Goal: Task Accomplishment & Management: Use online tool/utility

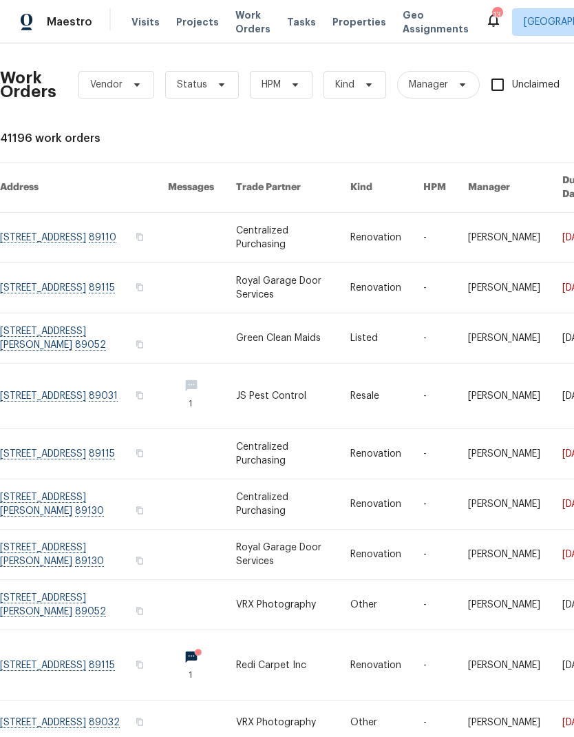
click at [333, 27] on span "Properties" at bounding box center [360, 22] width 54 height 14
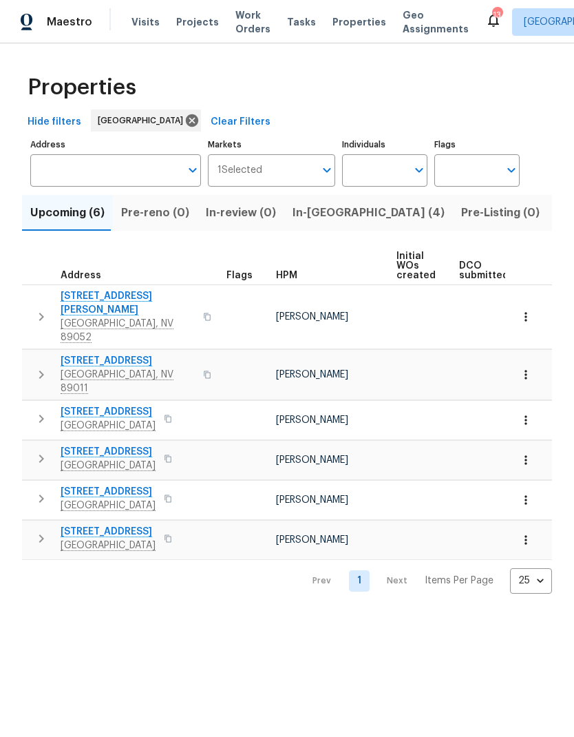
click at [311, 213] on span "In-[GEOGRAPHIC_DATA] (4)" at bounding box center [369, 212] width 152 height 19
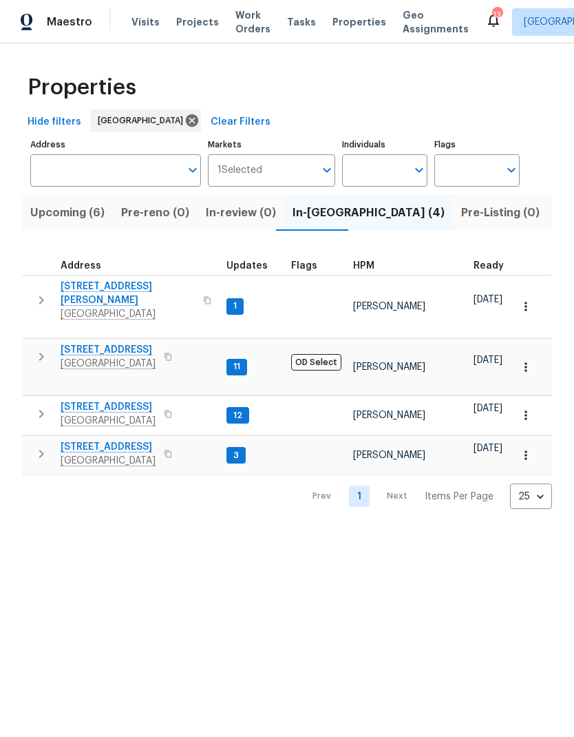
click at [45, 348] on icon "button" at bounding box center [41, 356] width 17 height 17
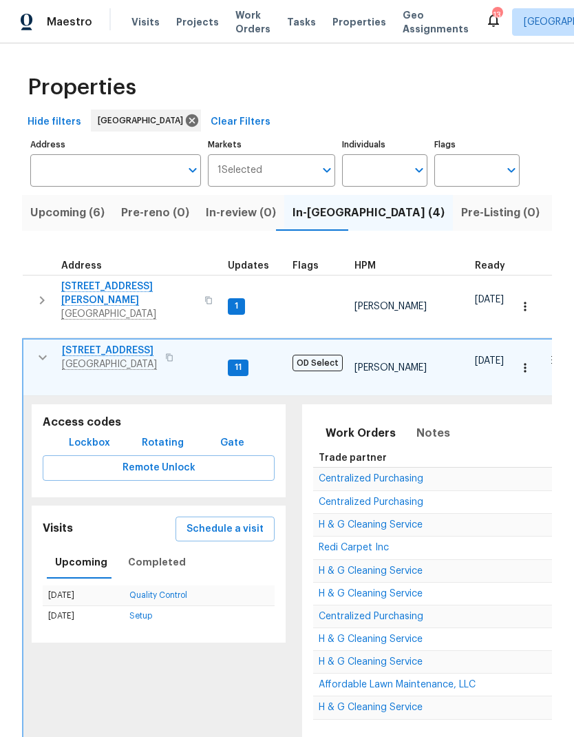
click at [206, 520] on span "Schedule a visit" at bounding box center [225, 528] width 77 height 17
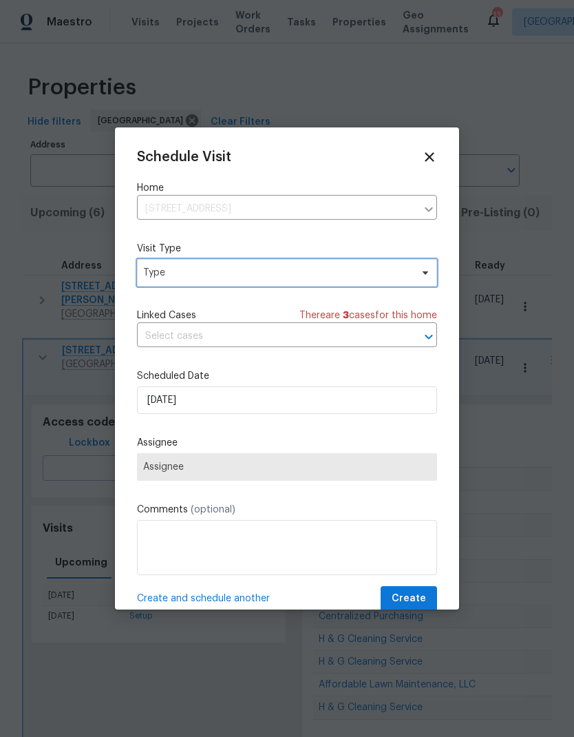
click at [159, 269] on span "Type" at bounding box center [277, 273] width 268 height 14
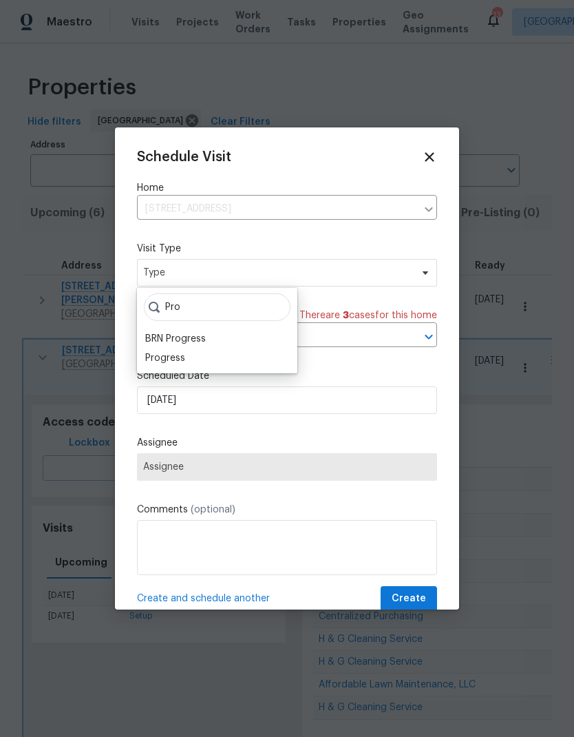
type input "Pro"
click at [160, 363] on div "Progress" at bounding box center [165, 358] width 40 height 14
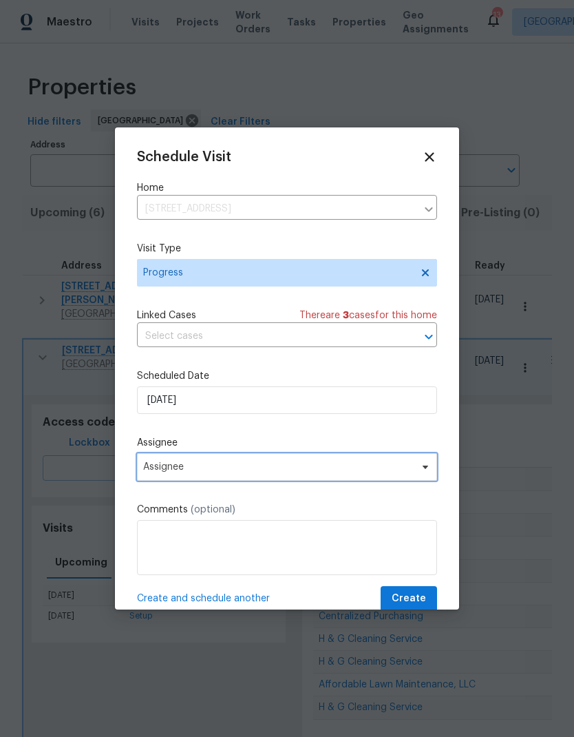
click at [159, 470] on span "Assignee" at bounding box center [278, 466] width 270 height 11
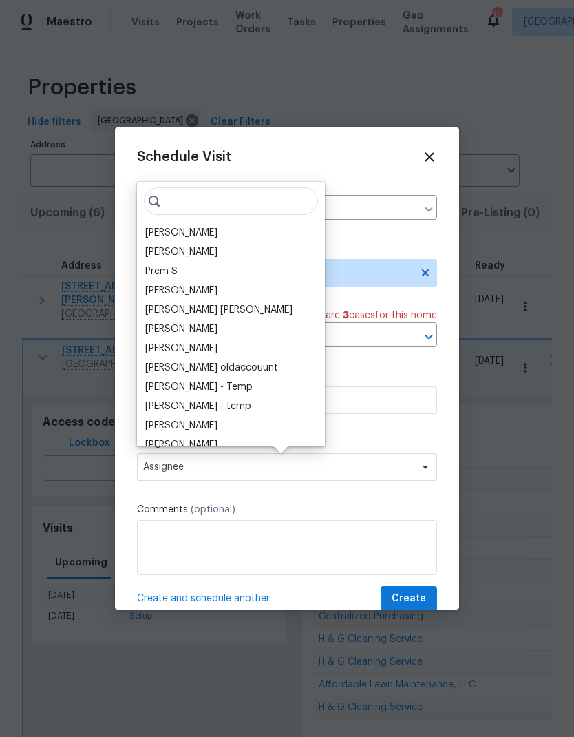
click at [160, 230] on div "[PERSON_NAME]" at bounding box center [181, 233] width 72 height 14
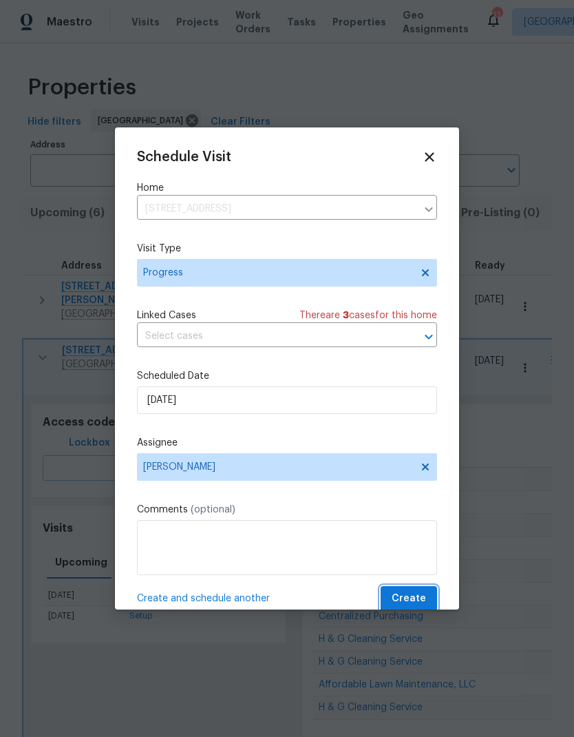
click at [427, 595] on button "Create" at bounding box center [409, 598] width 56 height 25
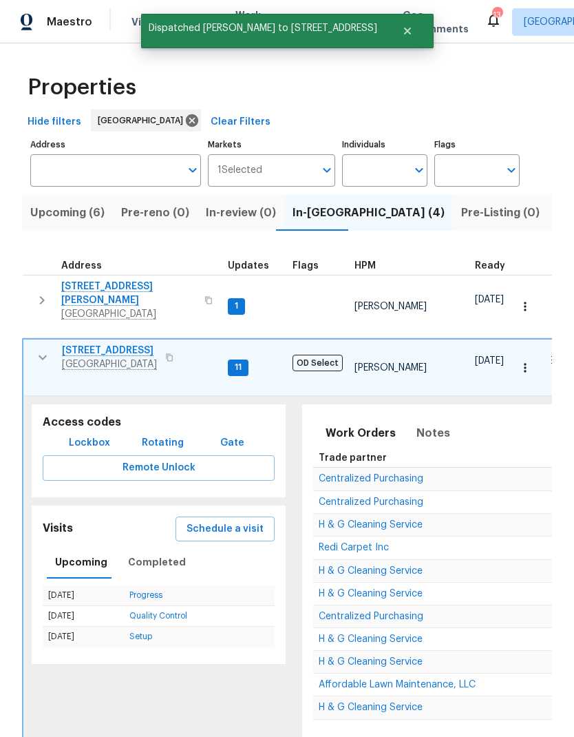
click at [37, 349] on icon "button" at bounding box center [42, 357] width 17 height 17
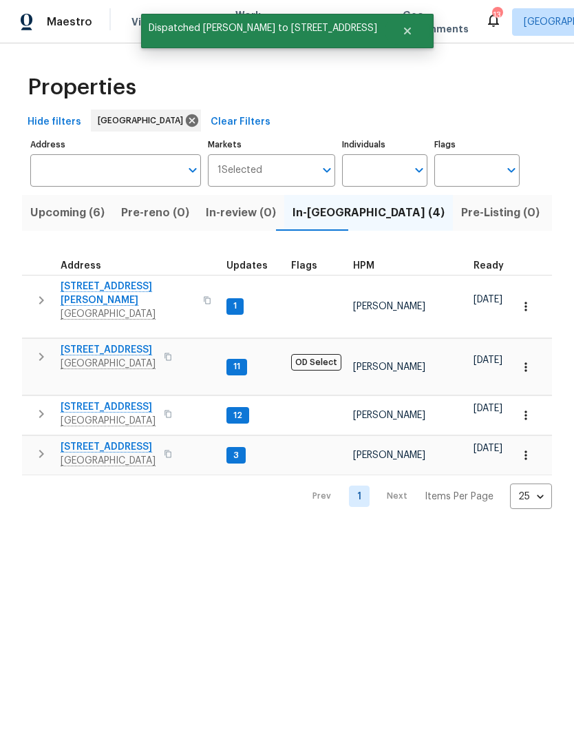
click at [48, 406] on icon "button" at bounding box center [41, 414] width 17 height 17
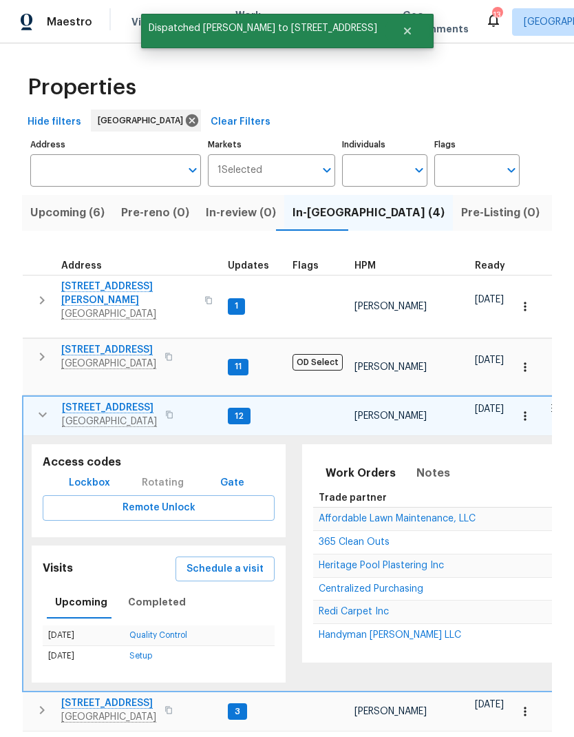
click at [195, 560] on span "Schedule a visit" at bounding box center [225, 568] width 77 height 17
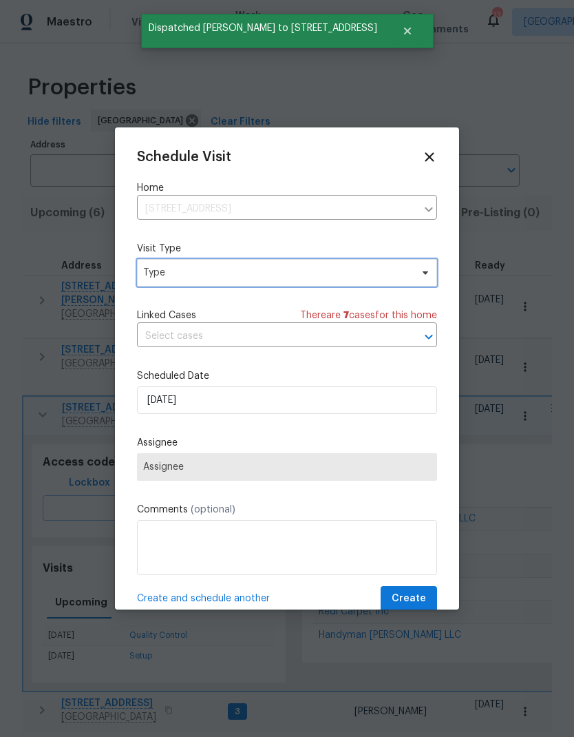
click at [164, 275] on span "Type" at bounding box center [277, 273] width 268 height 14
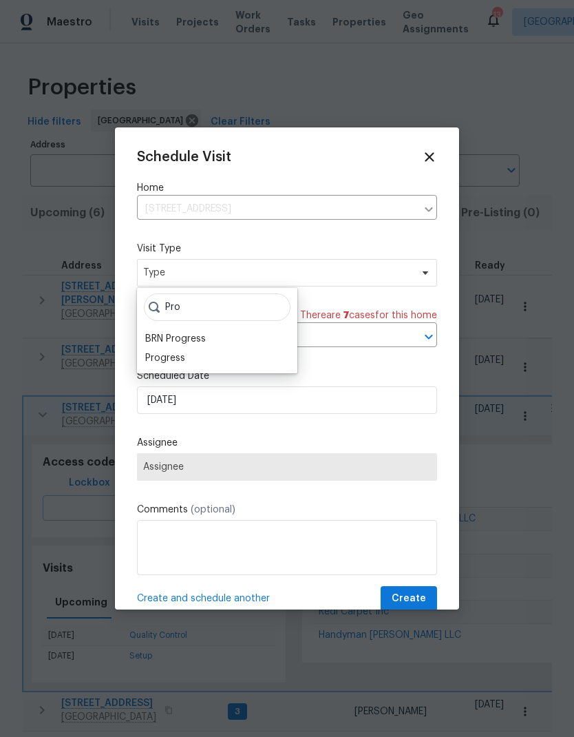
type input "Pro"
click at [158, 357] on div "Progress" at bounding box center [165, 358] width 40 height 14
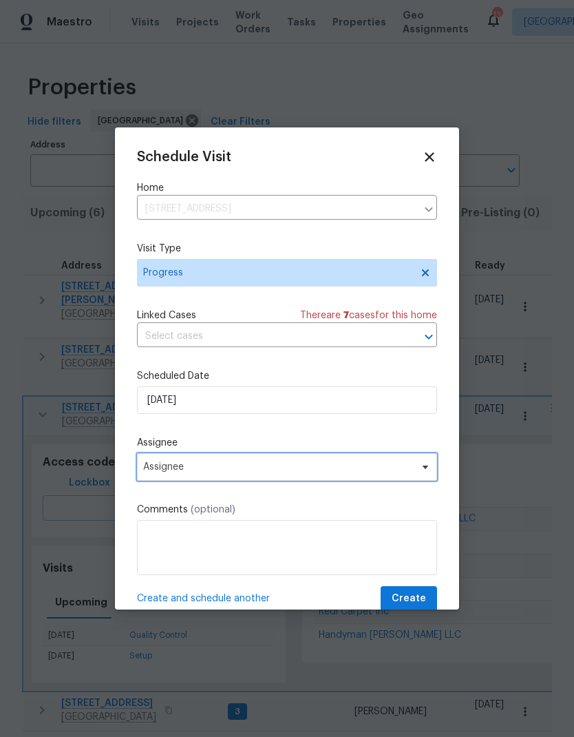
click at [155, 465] on span "Assignee" at bounding box center [278, 466] width 270 height 11
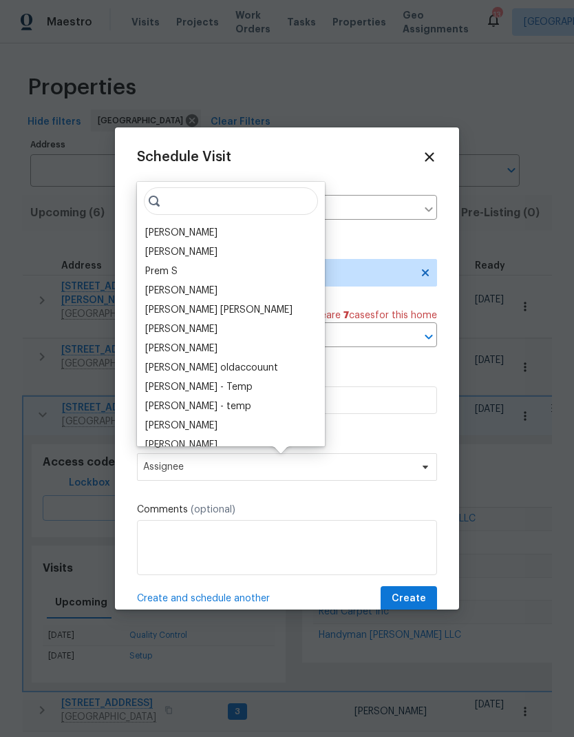
click at [157, 238] on div "[PERSON_NAME]" at bounding box center [181, 233] width 72 height 14
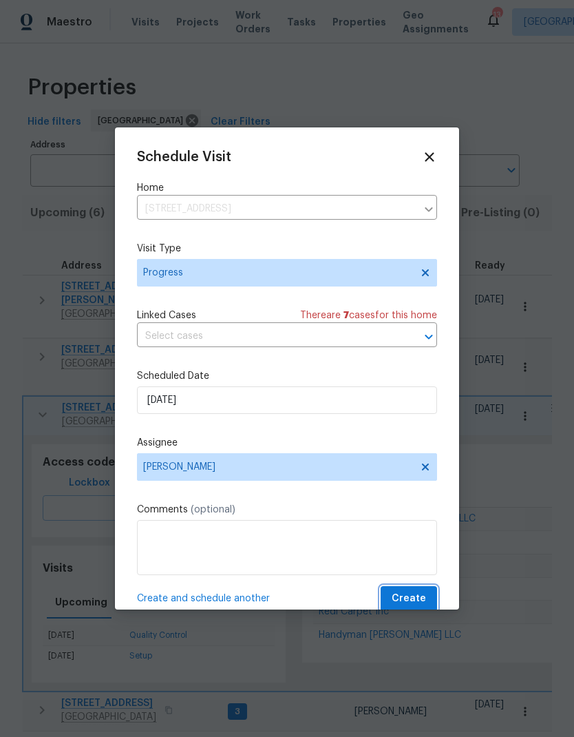
click at [419, 589] on button "Create" at bounding box center [409, 598] width 56 height 25
